Goal: Information Seeking & Learning: Learn about a topic

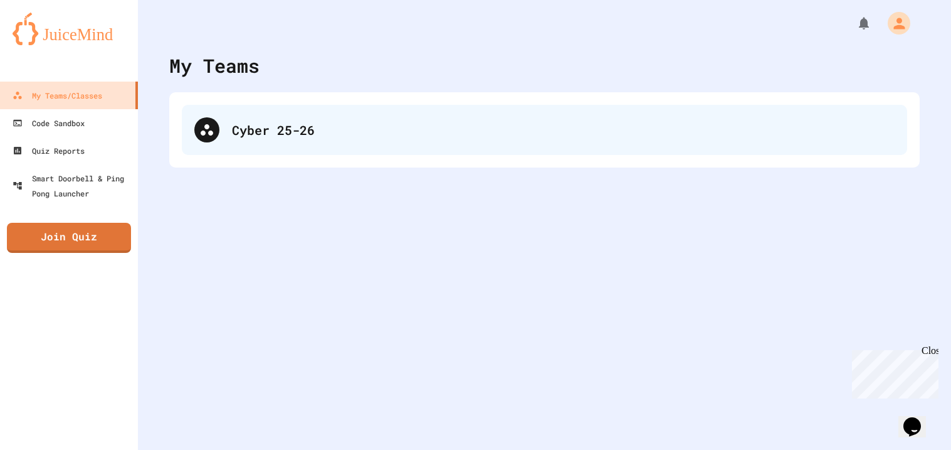
click at [275, 137] on div "Cyber 25-26" at bounding box center [563, 129] width 663 height 19
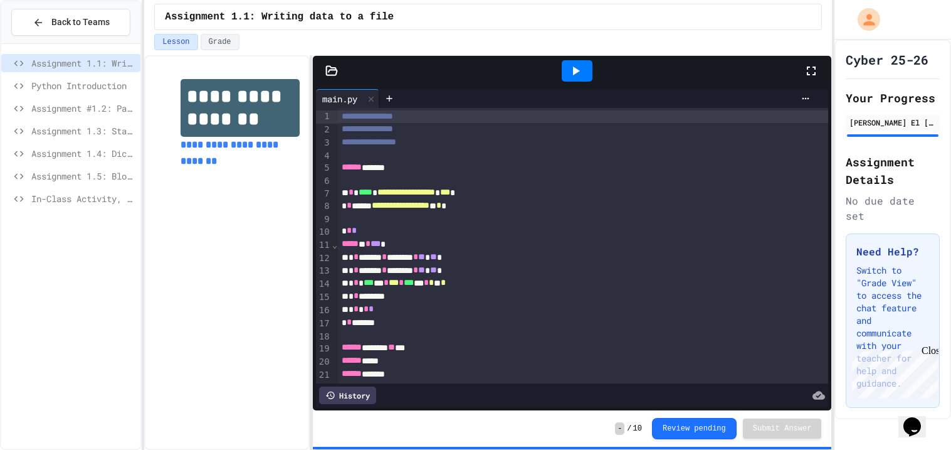
click at [102, 174] on span "Assignment 1.5: Blood Type Data" at bounding box center [83, 175] width 104 height 13
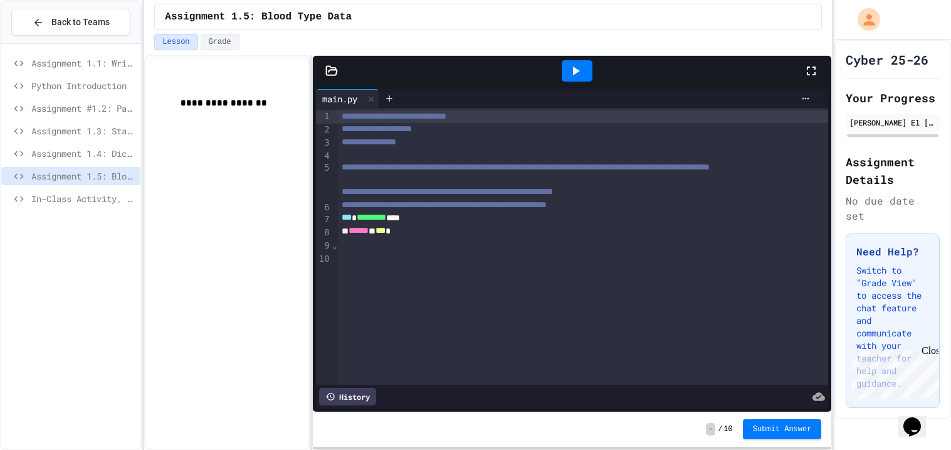
click at [91, 209] on div "In-Class Activity, [DATE]" at bounding box center [70, 200] width 139 height 23
click at [89, 203] on span "In-Class Activity, [DATE]" at bounding box center [83, 198] width 104 height 13
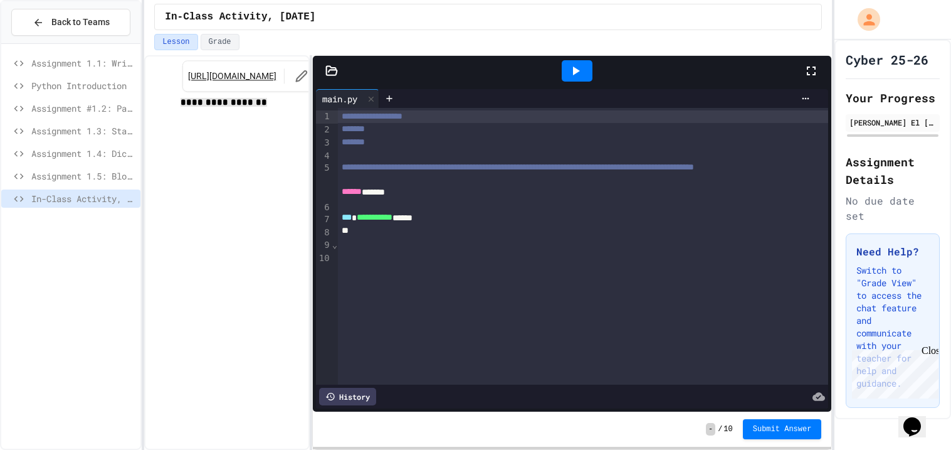
click at [226, 82] on link "https://docs.google.com/document/d/1l9iRckYqbCq6mA1qPFg5tNenkdKcGCJczzUXyiRBNV4…" at bounding box center [232, 76] width 88 height 13
click at [113, 168] on div "Assignment 1.5: Blood Type Data" at bounding box center [70, 176] width 139 height 18
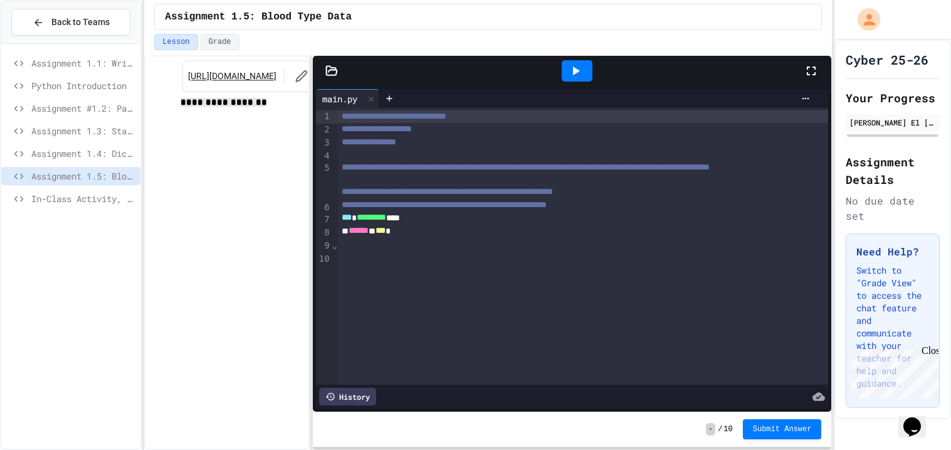
click at [215, 82] on link "[URL][DOMAIN_NAME]" at bounding box center [232, 76] width 88 height 13
click at [92, 201] on span "In-Class Activity, [DATE]" at bounding box center [83, 198] width 104 height 13
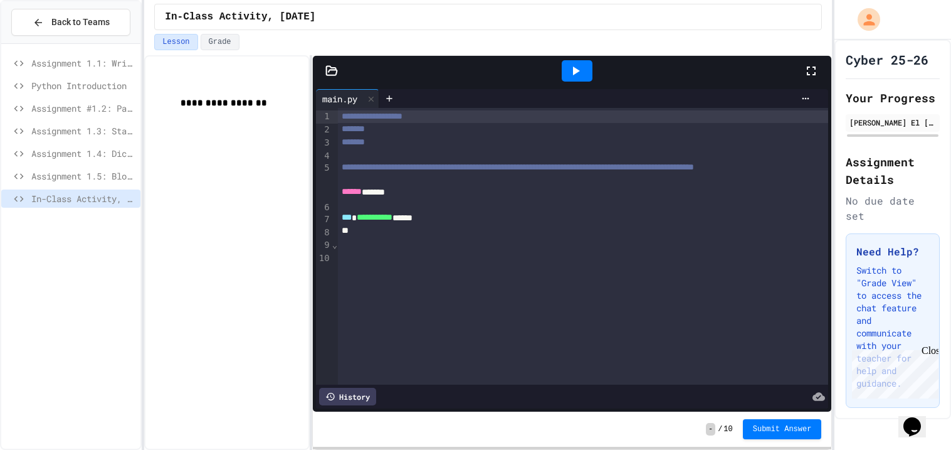
click at [98, 181] on span "Assignment 1.5: Blood Type Data" at bounding box center [83, 175] width 104 height 13
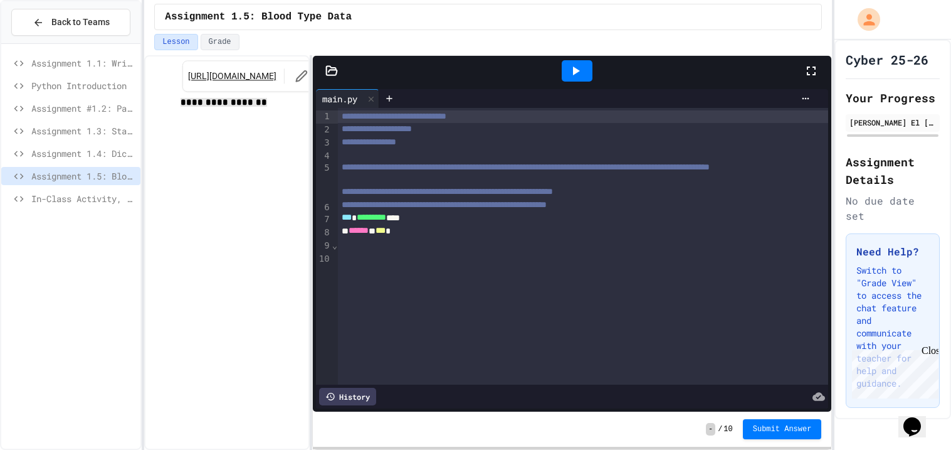
click at [214, 80] on link "[URL][DOMAIN_NAME]" at bounding box center [232, 76] width 88 height 13
click at [335, 75] on icon at bounding box center [331, 70] width 11 height 9
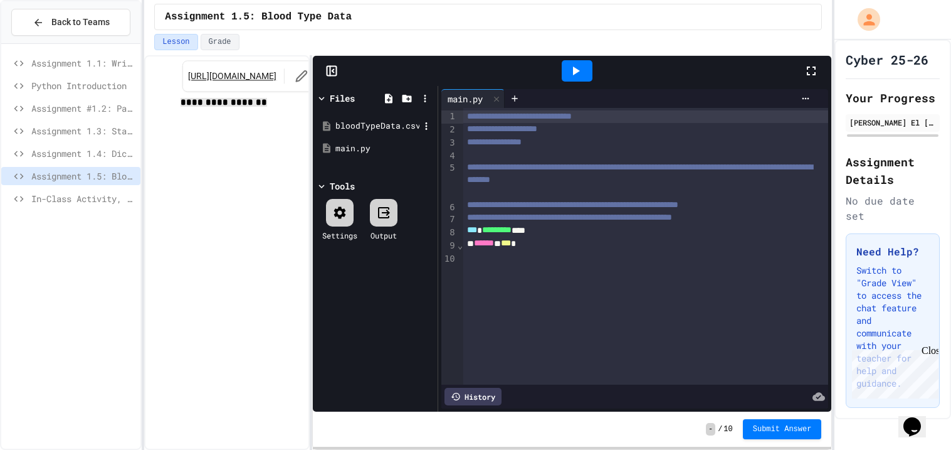
click at [354, 120] on div "bloodTypeData.csv" at bounding box center [377, 126] width 84 height 13
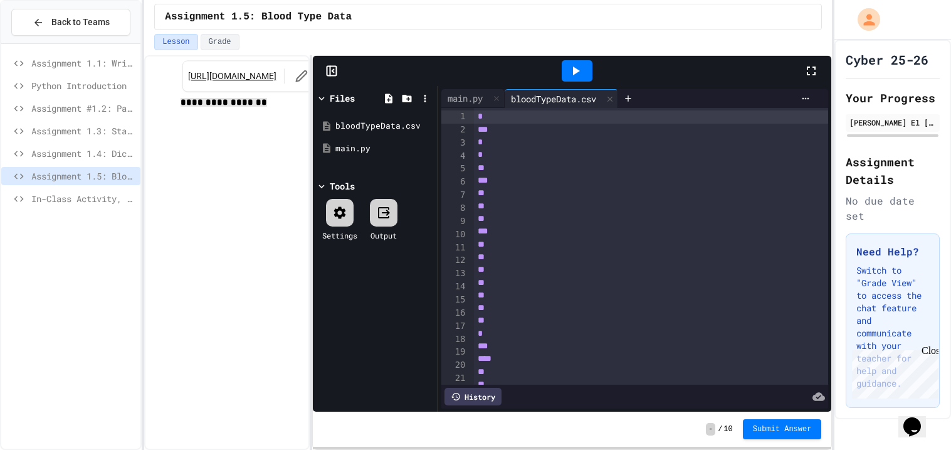
click at [465, 88] on div "**********" at bounding box center [635, 248] width 394 height 325
click at [456, 105] on div "main.py" at bounding box center [472, 98] width 63 height 19
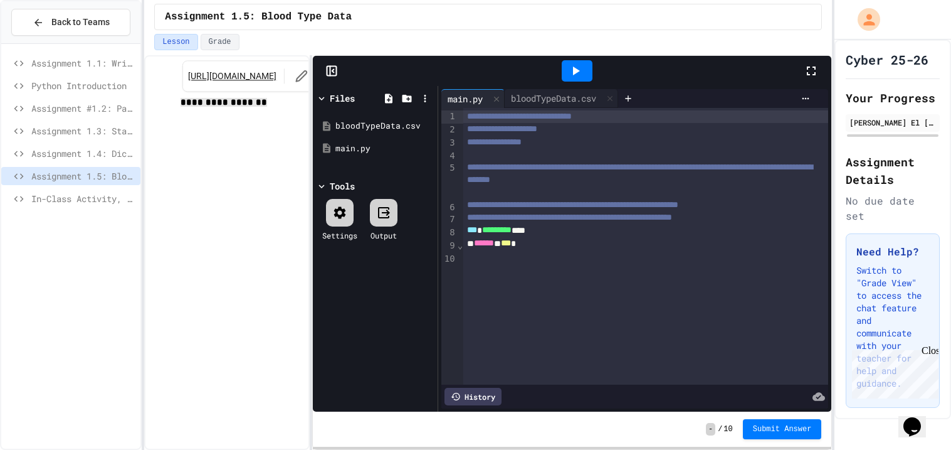
click at [327, 96] on div at bounding box center [323, 98] width 14 height 13
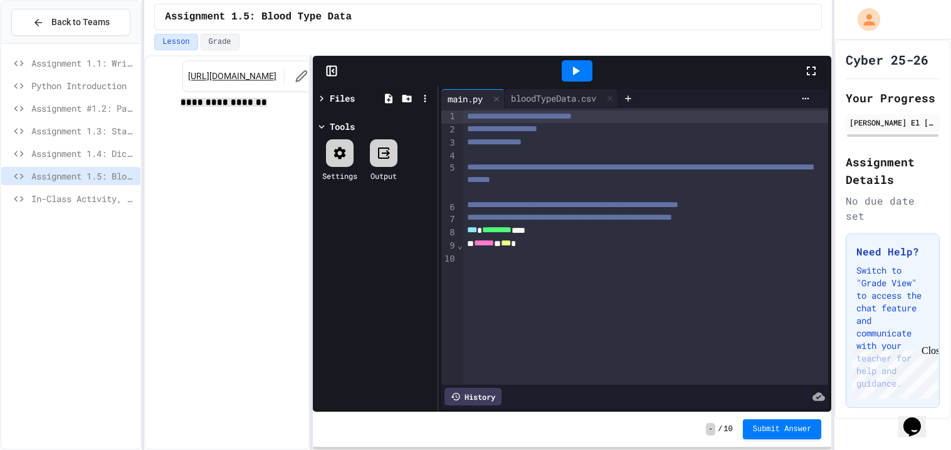
click at [565, 237] on div "*** ********* ****" at bounding box center [645, 230] width 365 height 13
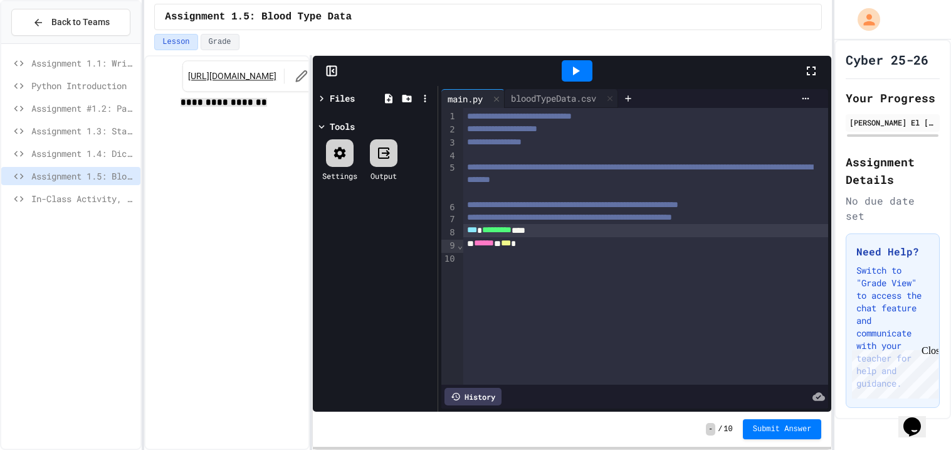
click at [511, 247] on span "***" at bounding box center [506, 242] width 10 height 9
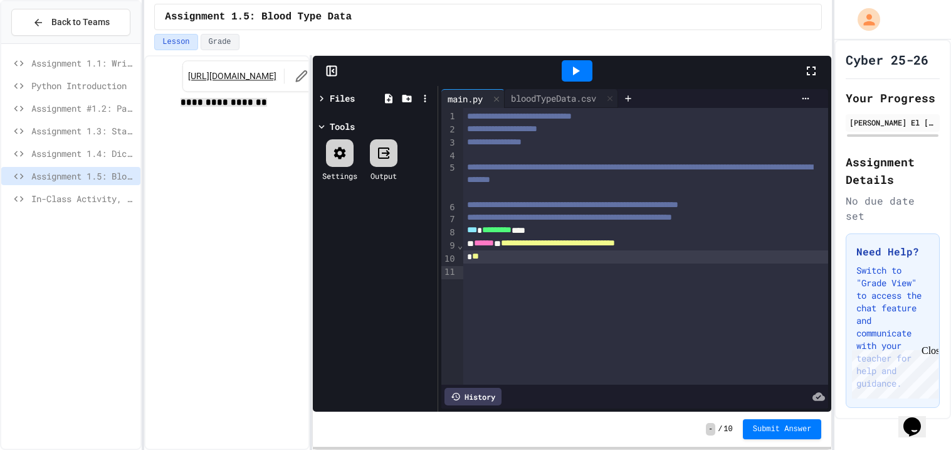
click at [571, 67] on icon at bounding box center [575, 70] width 15 height 15
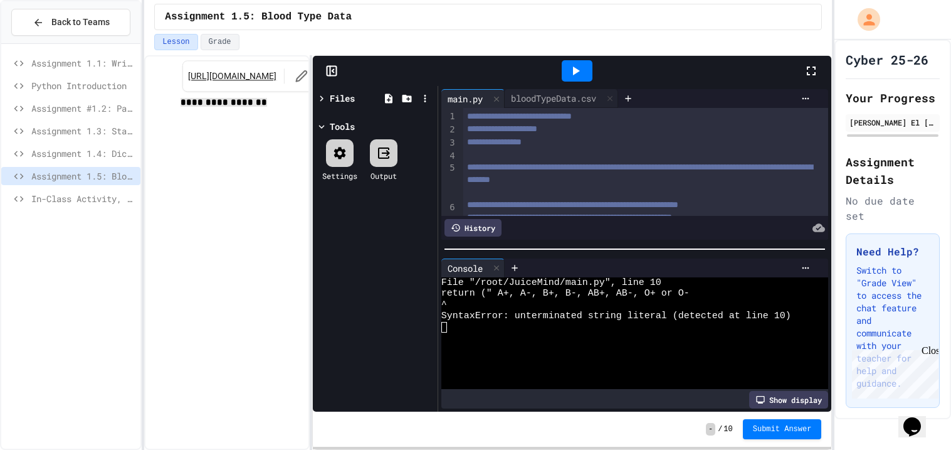
scroll to position [65, 0]
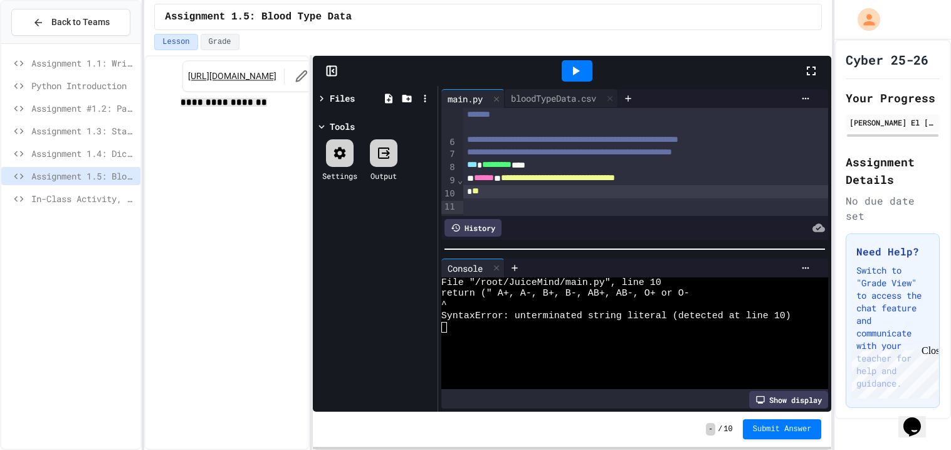
click at [527, 182] on span "**********" at bounding box center [558, 177] width 114 height 9
click at [529, 182] on span "**********" at bounding box center [558, 177] width 114 height 9
click at [470, 198] on div "**" at bounding box center [645, 191] width 365 height 13
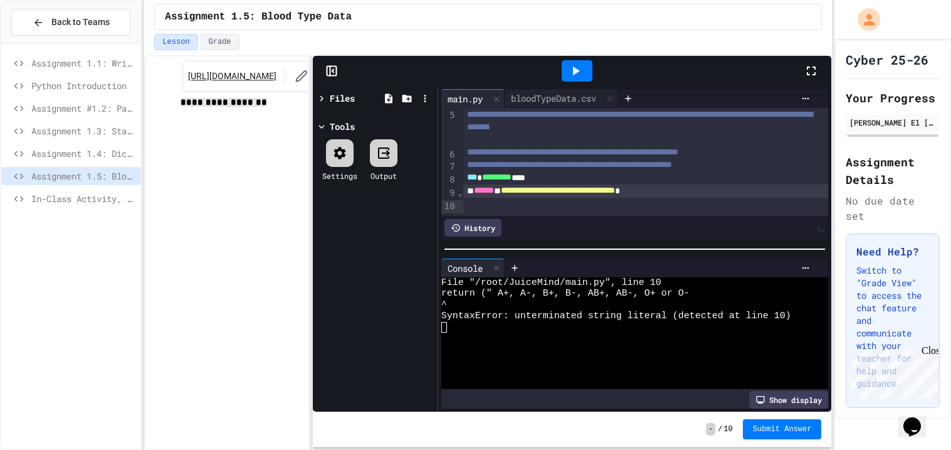
scroll to position [52, 0]
click at [581, 75] on icon at bounding box center [575, 70] width 15 height 15
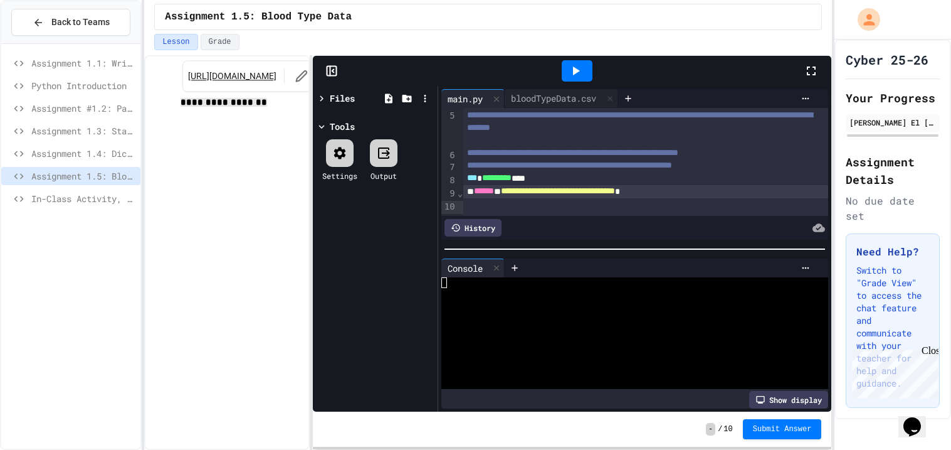
click at [585, 72] on div at bounding box center [577, 70] width 31 height 21
click at [539, 100] on div "bloodTypeData.csv" at bounding box center [554, 98] width 98 height 13
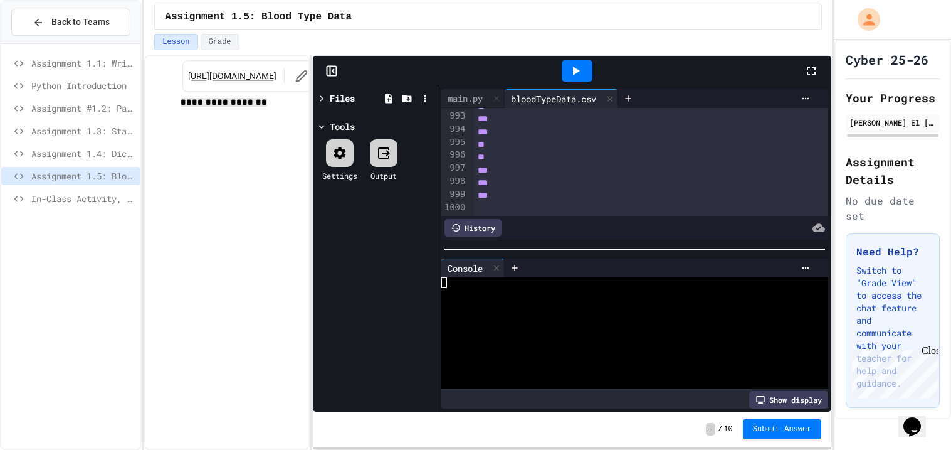
scroll to position [12966, 0]
click at [460, 94] on div "main.py" at bounding box center [465, 98] width 48 height 13
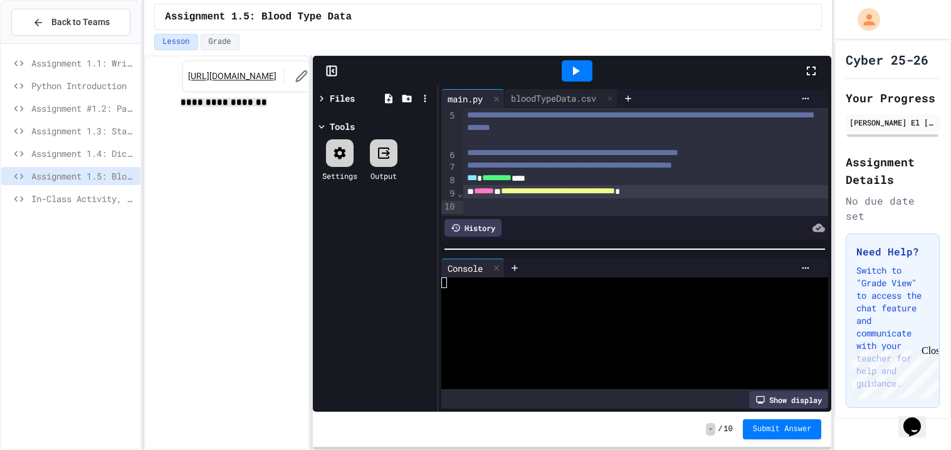
click at [572, 81] on div at bounding box center [577, 70] width 31 height 21
click at [73, 142] on div "Assignment 1.3: Statistical Calculations" at bounding box center [70, 133] width 139 height 23
click at [76, 139] on div "Assignment 1.3: Statistical Calculations" at bounding box center [70, 131] width 139 height 18
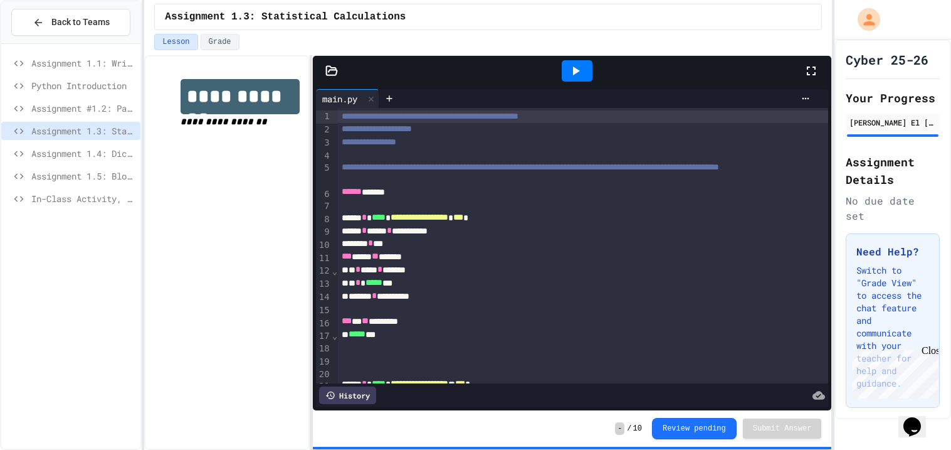
click at [82, 112] on span "Assignment #1.2: Parsing Time Data" at bounding box center [83, 108] width 104 height 13
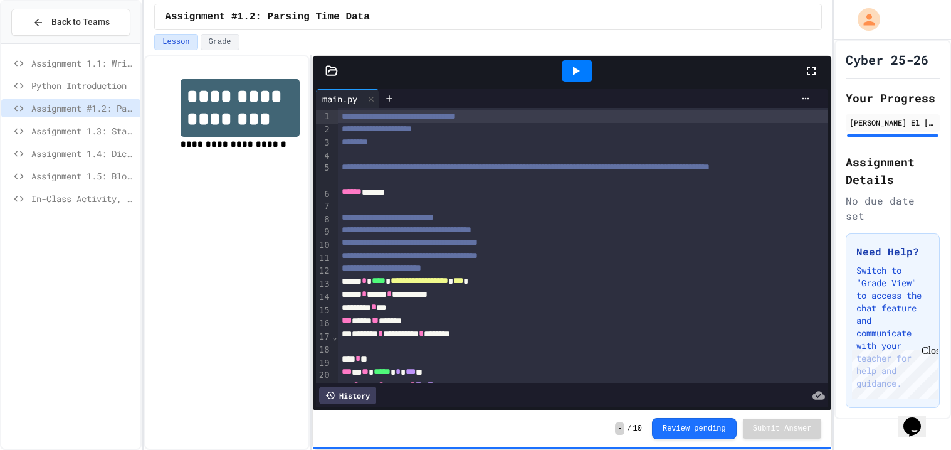
click at [74, 147] on span "Assignment 1.4: Dice Probabilities" at bounding box center [83, 153] width 104 height 13
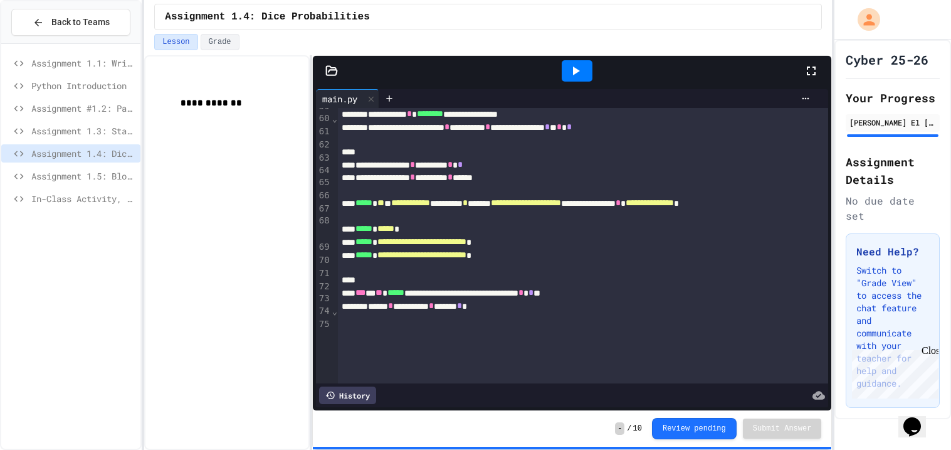
scroll to position [834, 0]
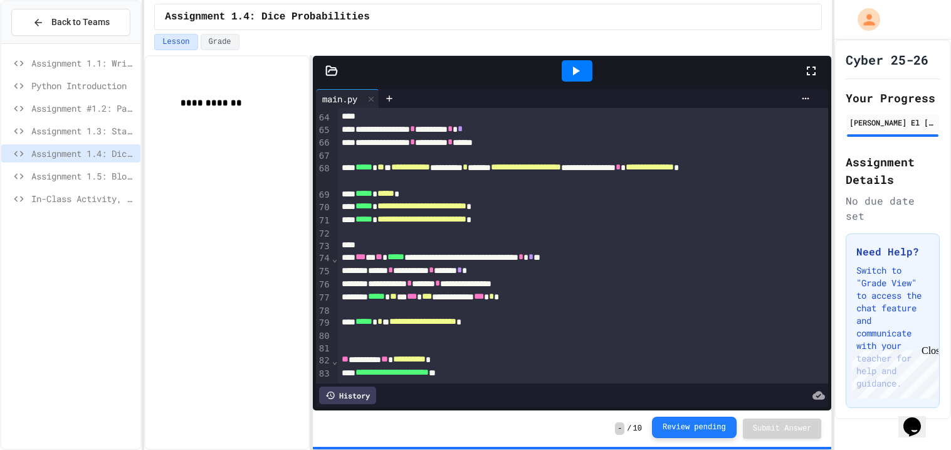
click at [677, 423] on button "Review pending" at bounding box center [694, 426] width 85 height 21
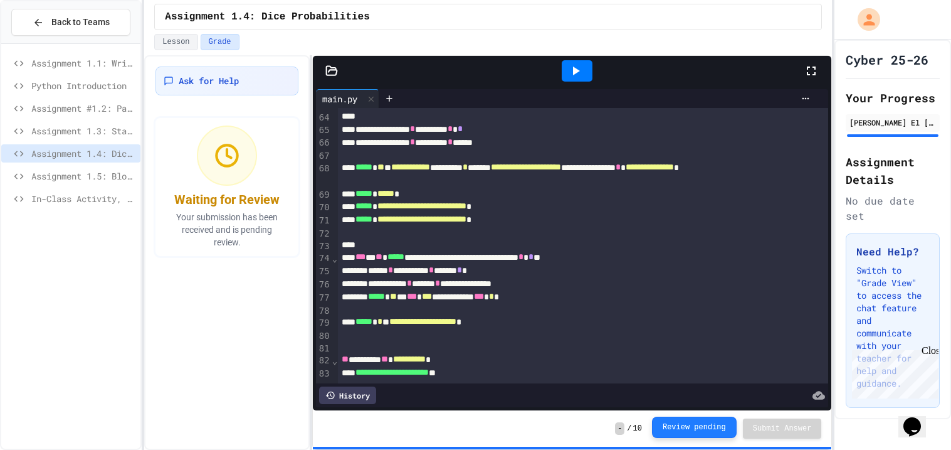
click at [677, 423] on button "Review pending" at bounding box center [694, 426] width 85 height 21
click at [73, 167] on div "Assignment 1.5: Blood Type Data" at bounding box center [70, 176] width 139 height 18
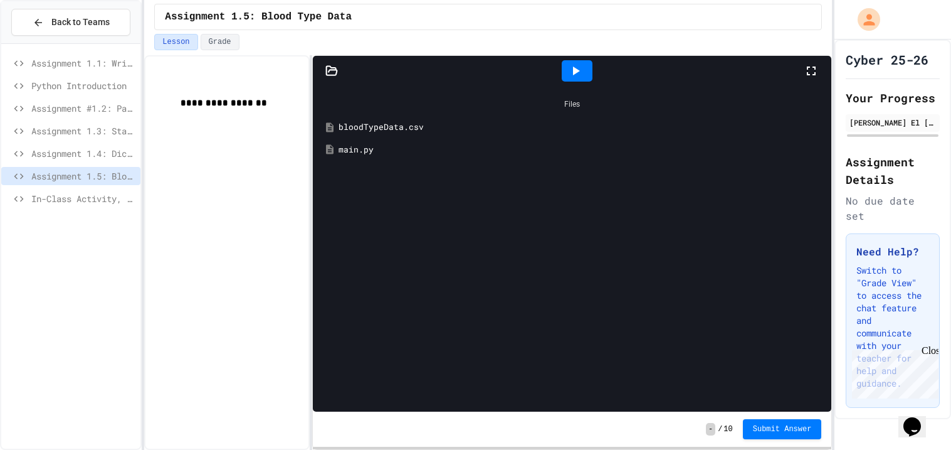
click at [65, 206] on div "In-Class Activity, [DATE]" at bounding box center [70, 198] width 139 height 18
